Goal: Task Accomplishment & Management: Complete application form

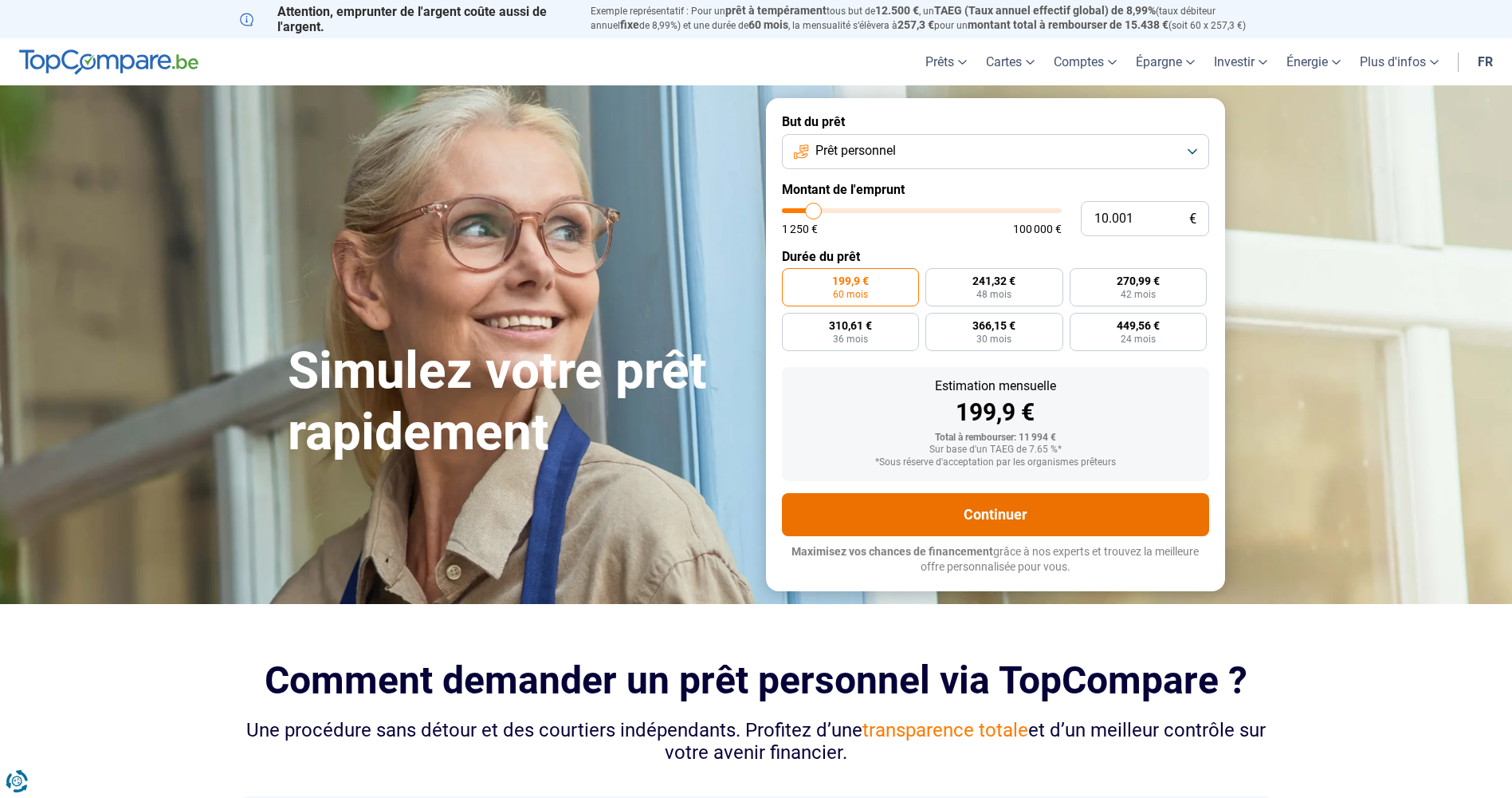
click at [943, 536] on button "Continuer" at bounding box center [996, 514] width 427 height 43
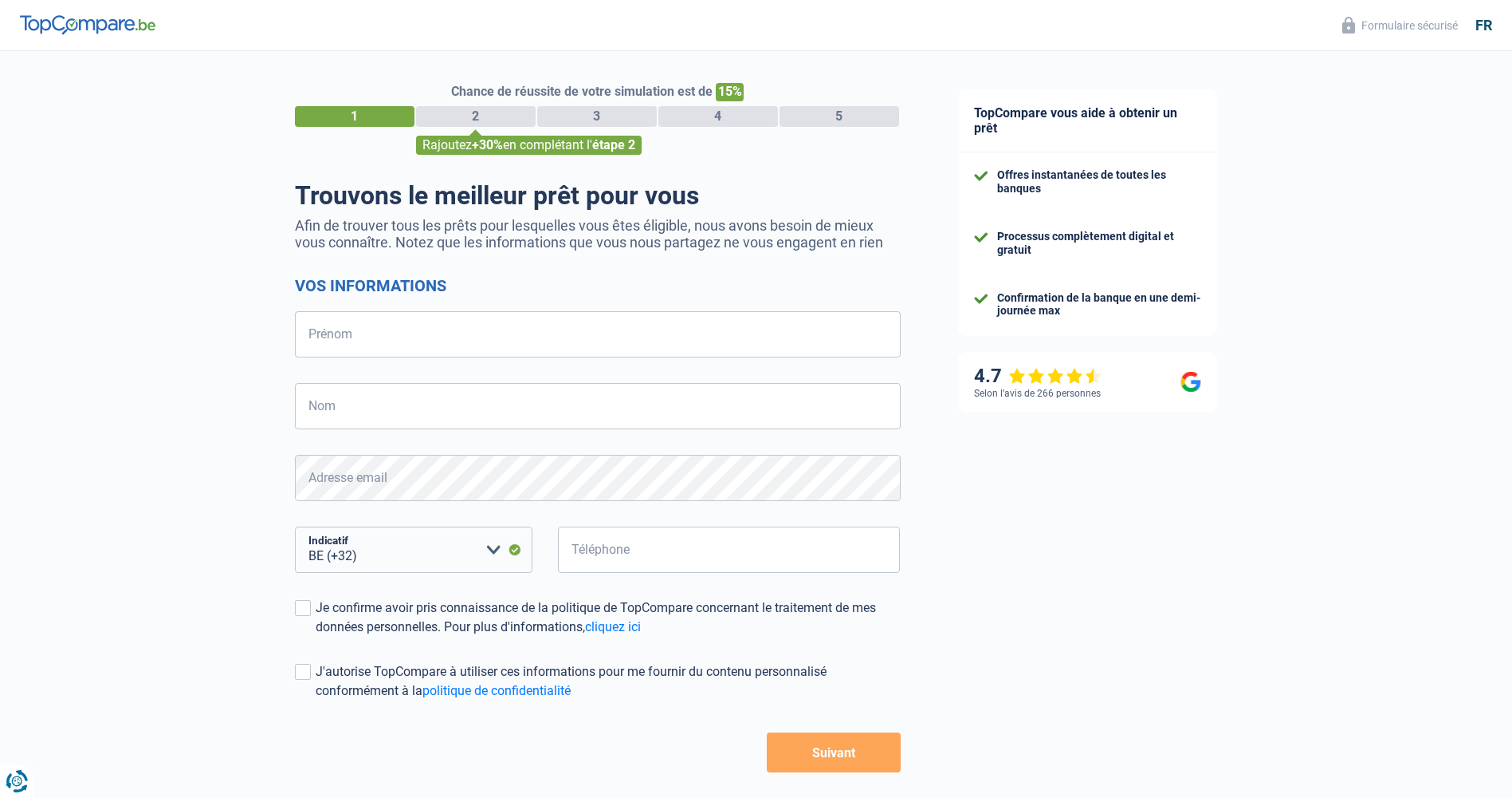
select select "32"
click at [478, 351] on input "Prénom" at bounding box center [598, 333] width 606 height 46
